Goal: Information Seeking & Learning: Learn about a topic

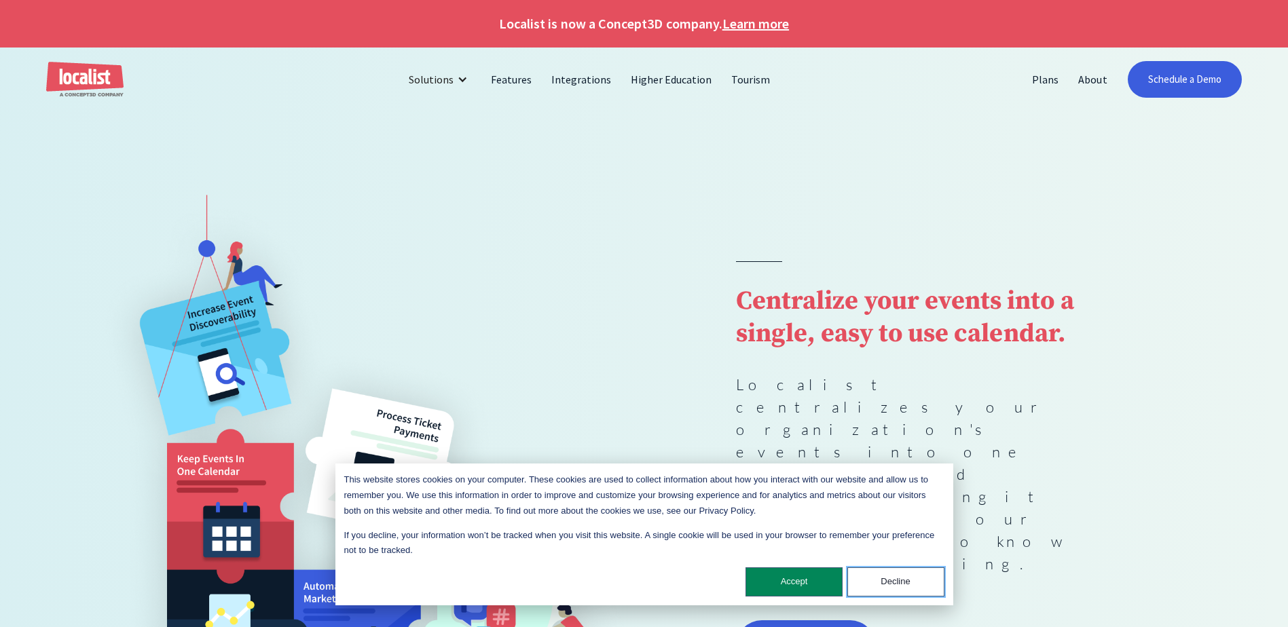
click at [916, 580] on button "Decline" at bounding box center [895, 581] width 97 height 29
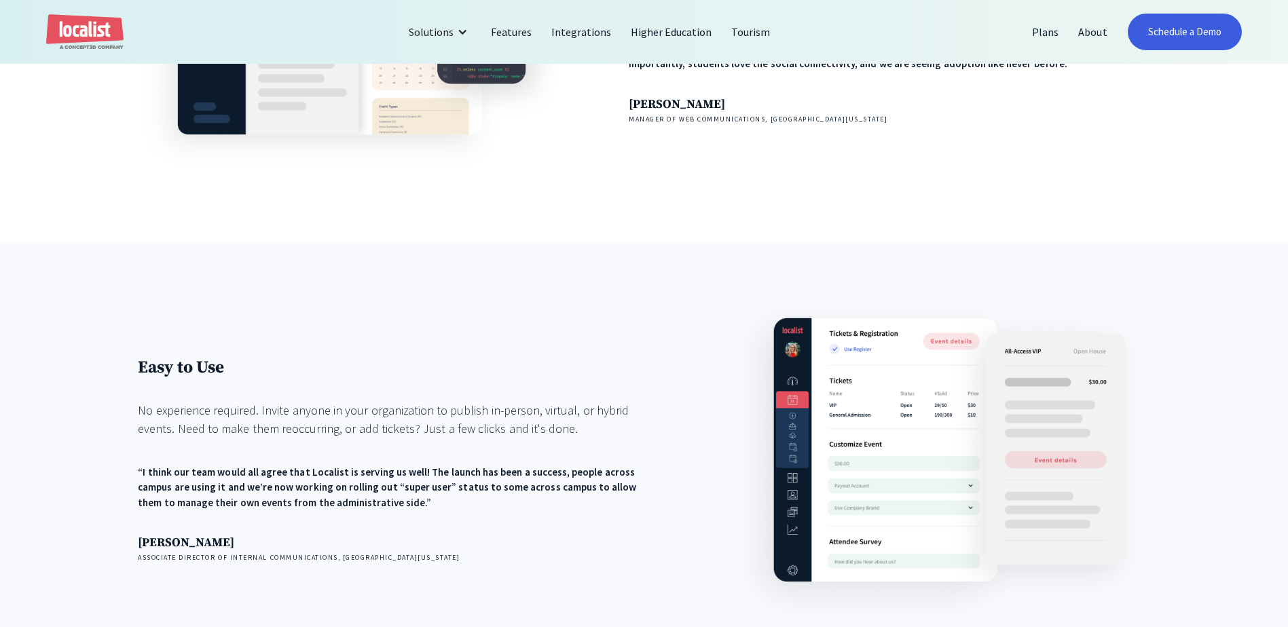
scroll to position [1688, 0]
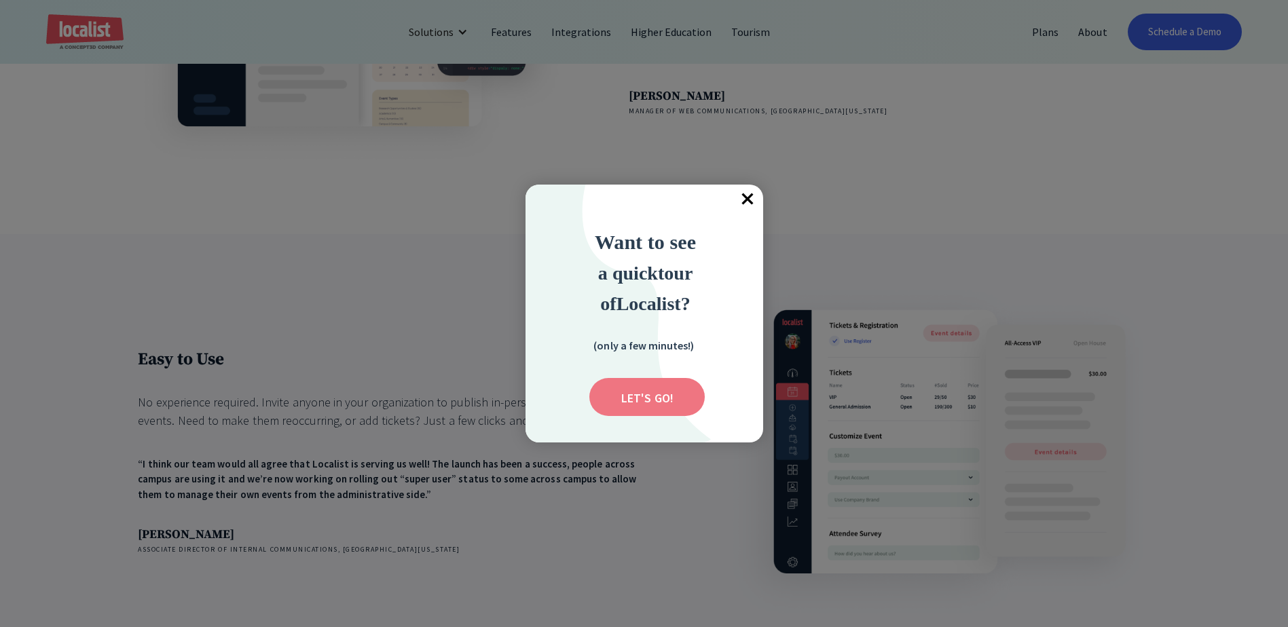
click at [653, 389] on input "Submit" at bounding box center [646, 397] width 115 height 38
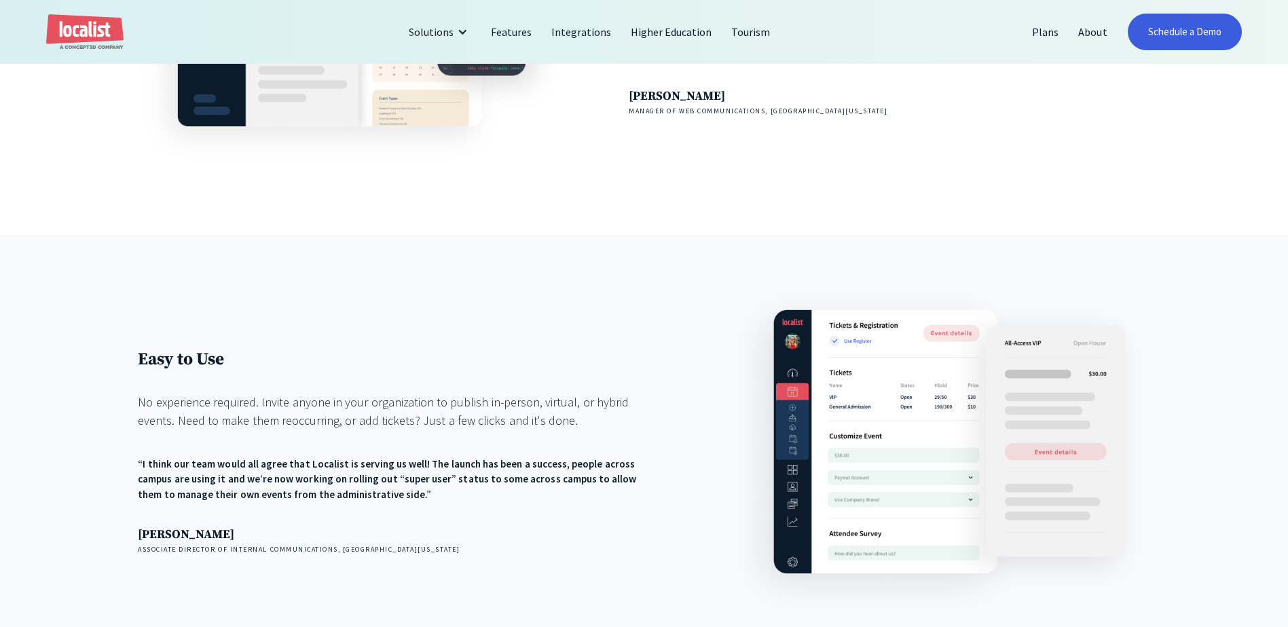
click at [680, 276] on div "Easy to Use No experience required. Invite anyone in your organization to publi…" at bounding box center [644, 463] width 1288 height 458
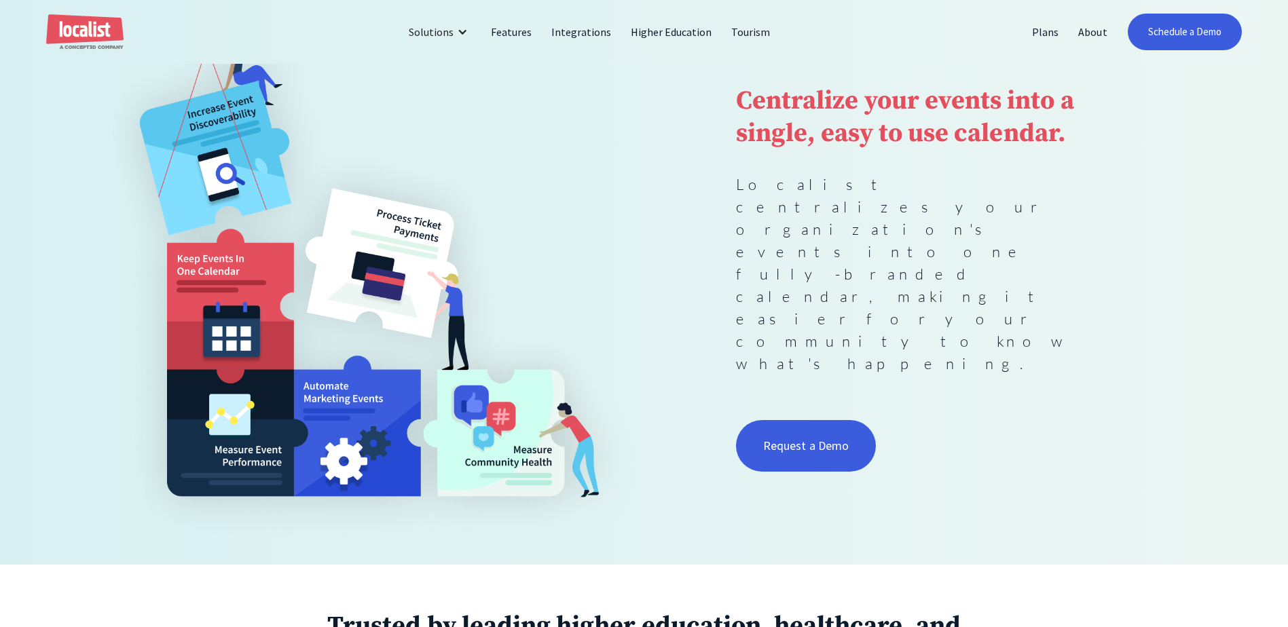
scroll to position [185, 0]
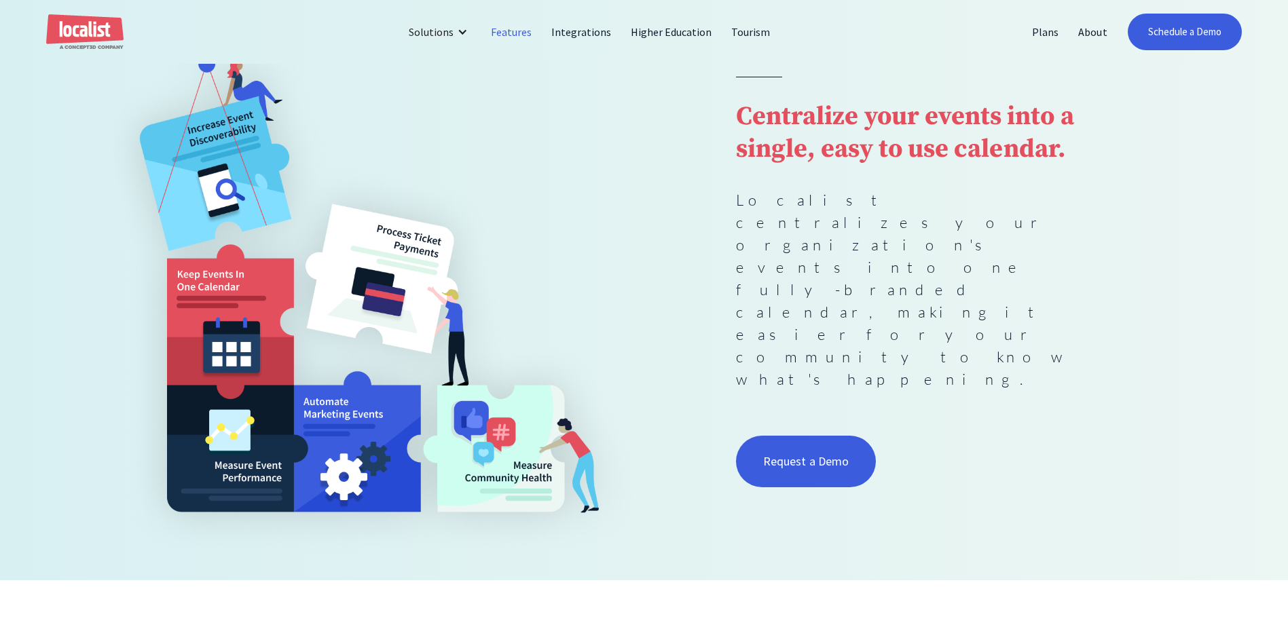
click at [517, 27] on link "Features" at bounding box center [511, 32] width 60 height 33
